Goal: Book appointment/travel/reservation

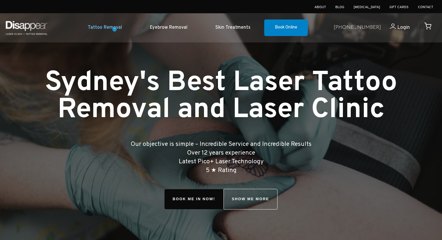
click at [114, 29] on link "Tattoo Removal" at bounding box center [105, 28] width 62 height 18
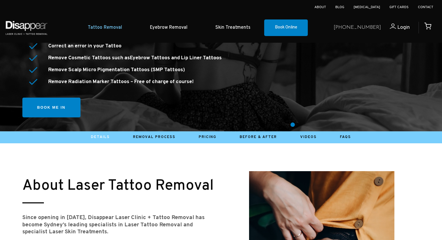
scroll to position [174, 0]
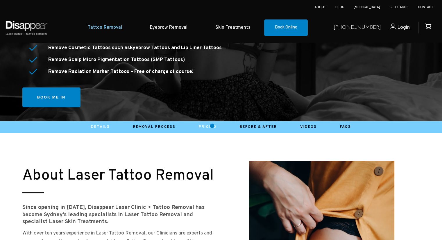
click at [211, 126] on link "Pricing" at bounding box center [208, 127] width 18 height 5
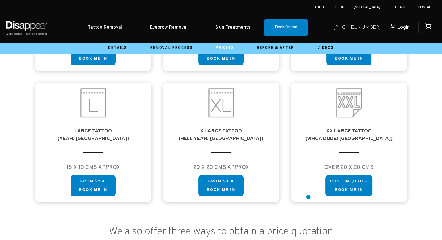
scroll to position [436, 0]
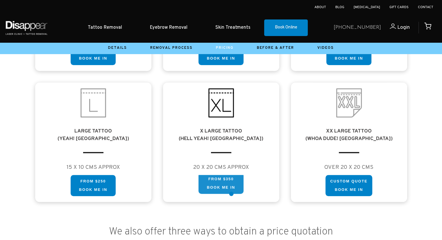
click at [231, 189] on link "FROM $350 Book me in" at bounding box center [220, 183] width 45 height 21
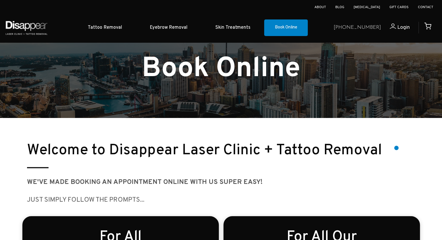
scroll to position [116, 0]
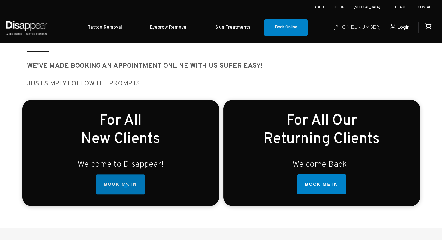
click at [125, 186] on link "BOOK ME IN" at bounding box center [120, 184] width 49 height 20
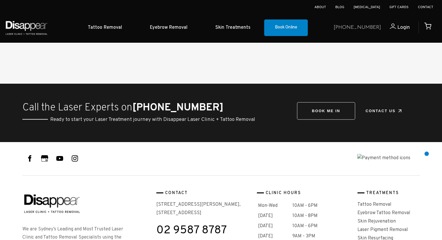
scroll to position [1477, 0]
